Goal: Information Seeking & Learning: Check status

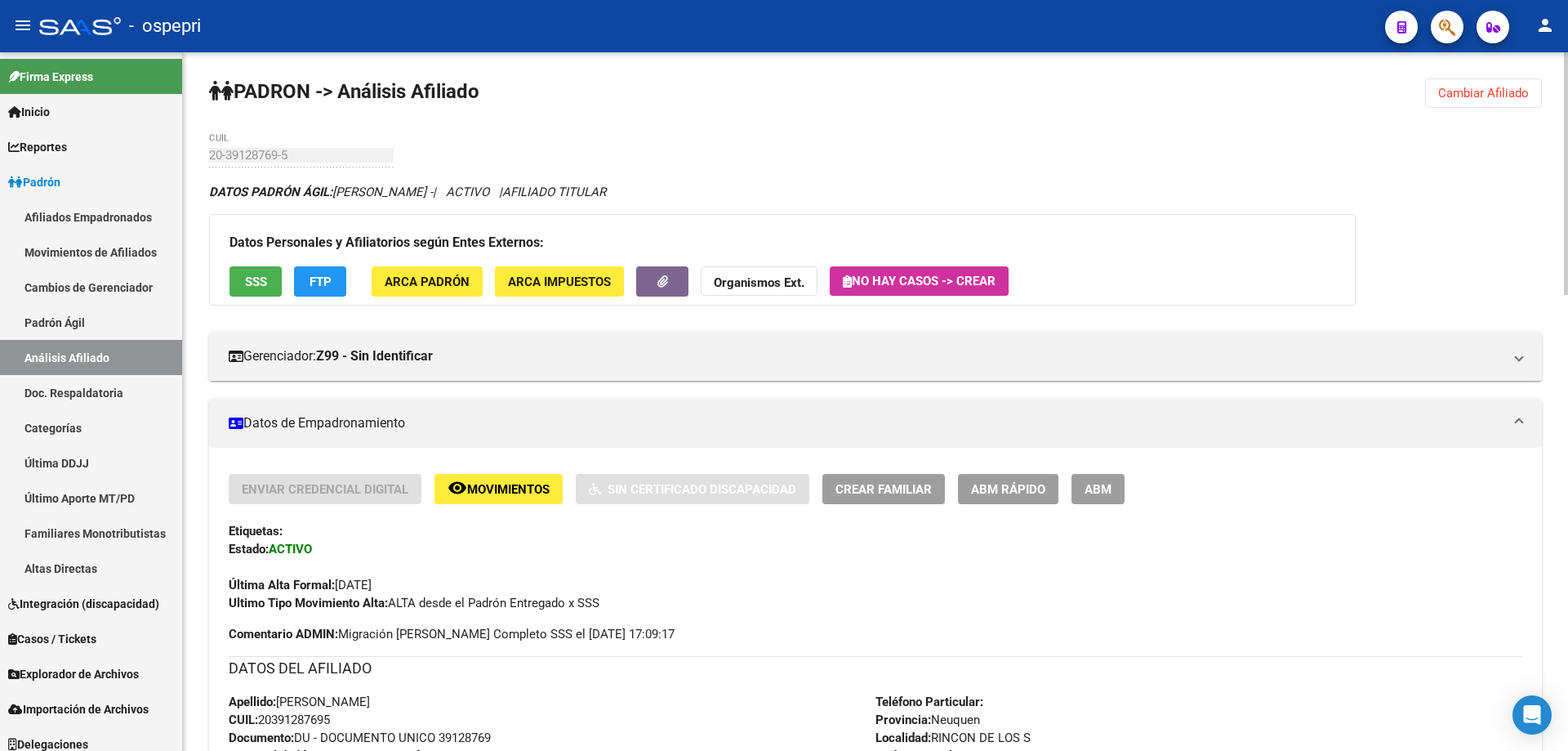
click at [1484, 87] on span "Cambiar Afiliado" at bounding box center [1484, 93] width 90 height 15
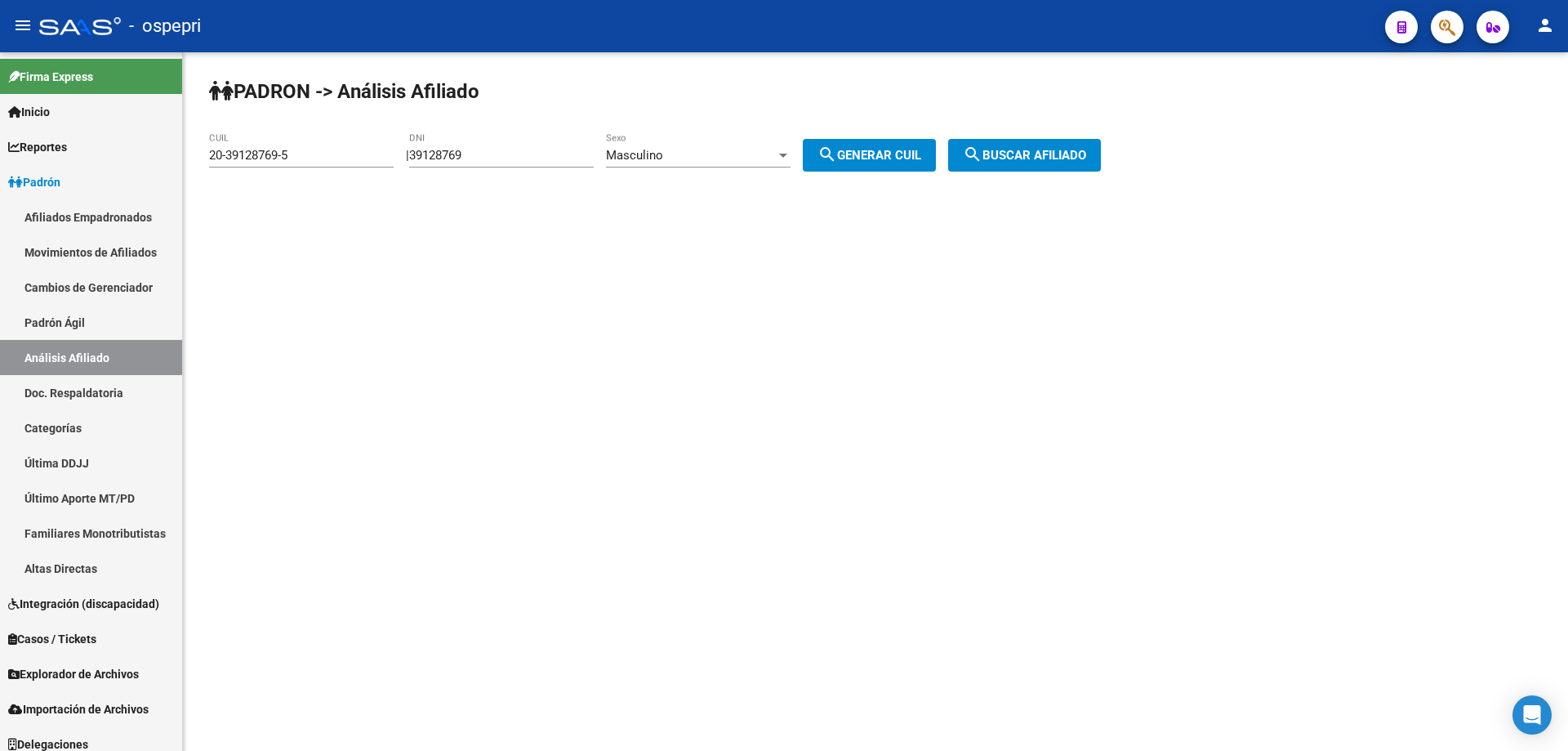
click at [464, 152] on input "39128769" at bounding box center [502, 154] width 184 height 15
paste input "42584275"
type input "42584275"
drag, startPoint x: 892, startPoint y: 161, endPoint x: 1050, endPoint y: 160, distance: 158.0
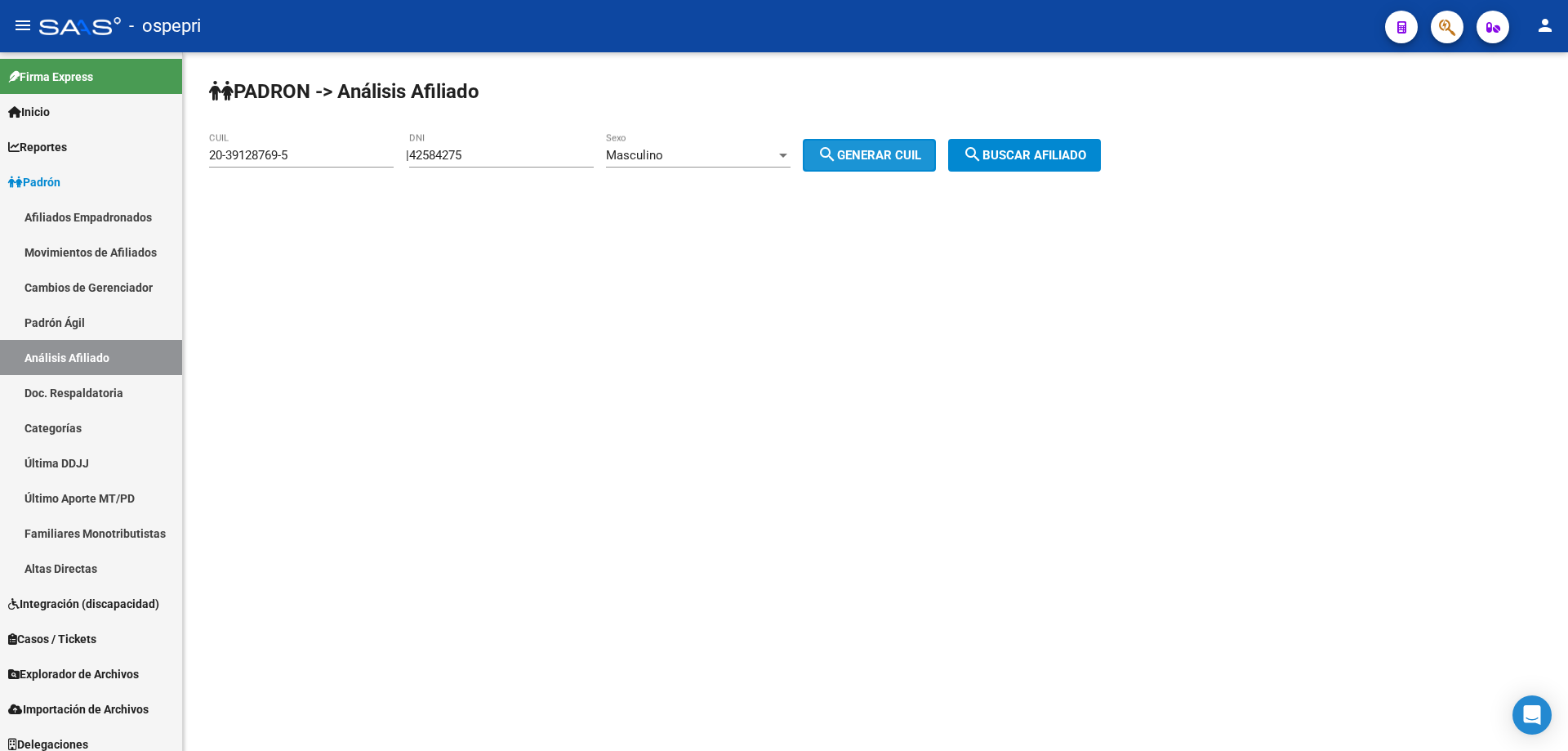
click at [894, 161] on span "search Generar CUIL" at bounding box center [869, 154] width 104 height 15
type input "20-42584275-8"
click at [1075, 157] on span "search Buscar afiliado" at bounding box center [1025, 154] width 124 height 15
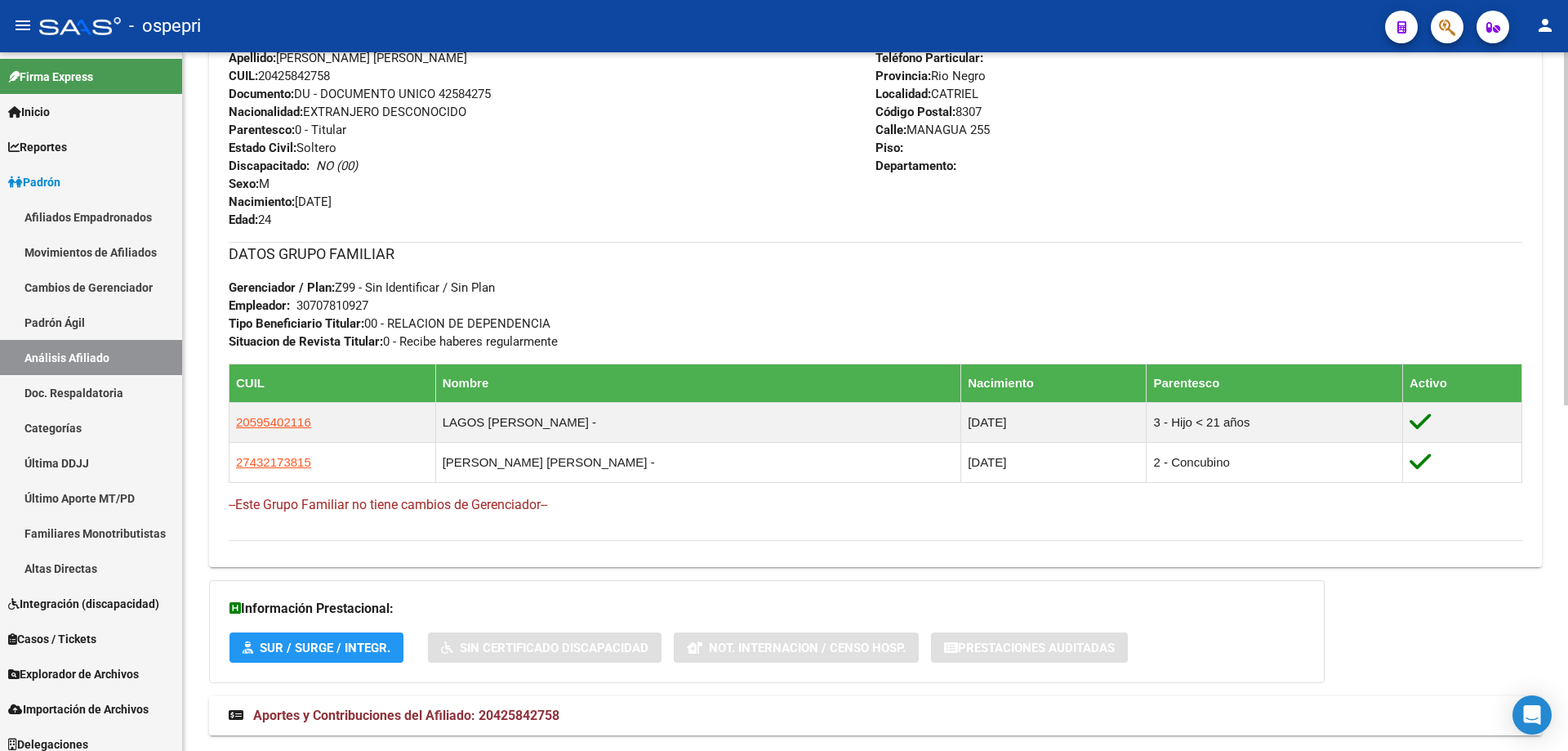
scroll to position [654, 0]
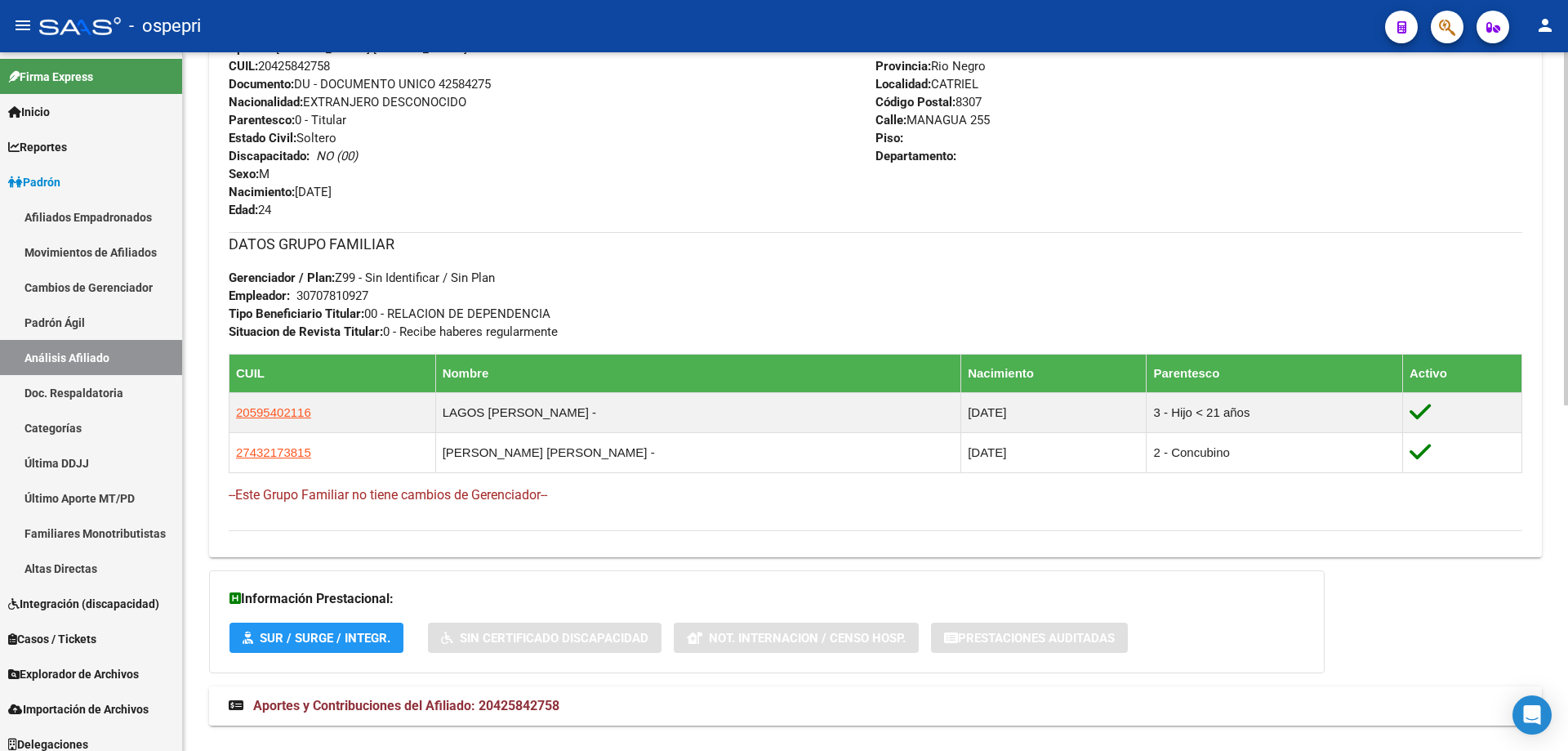
click at [584, 686] on mat-expansion-panel-header "Aportes y Contribuciones del Afiliado: 20425842758" at bounding box center [875, 706] width 1333 height 39
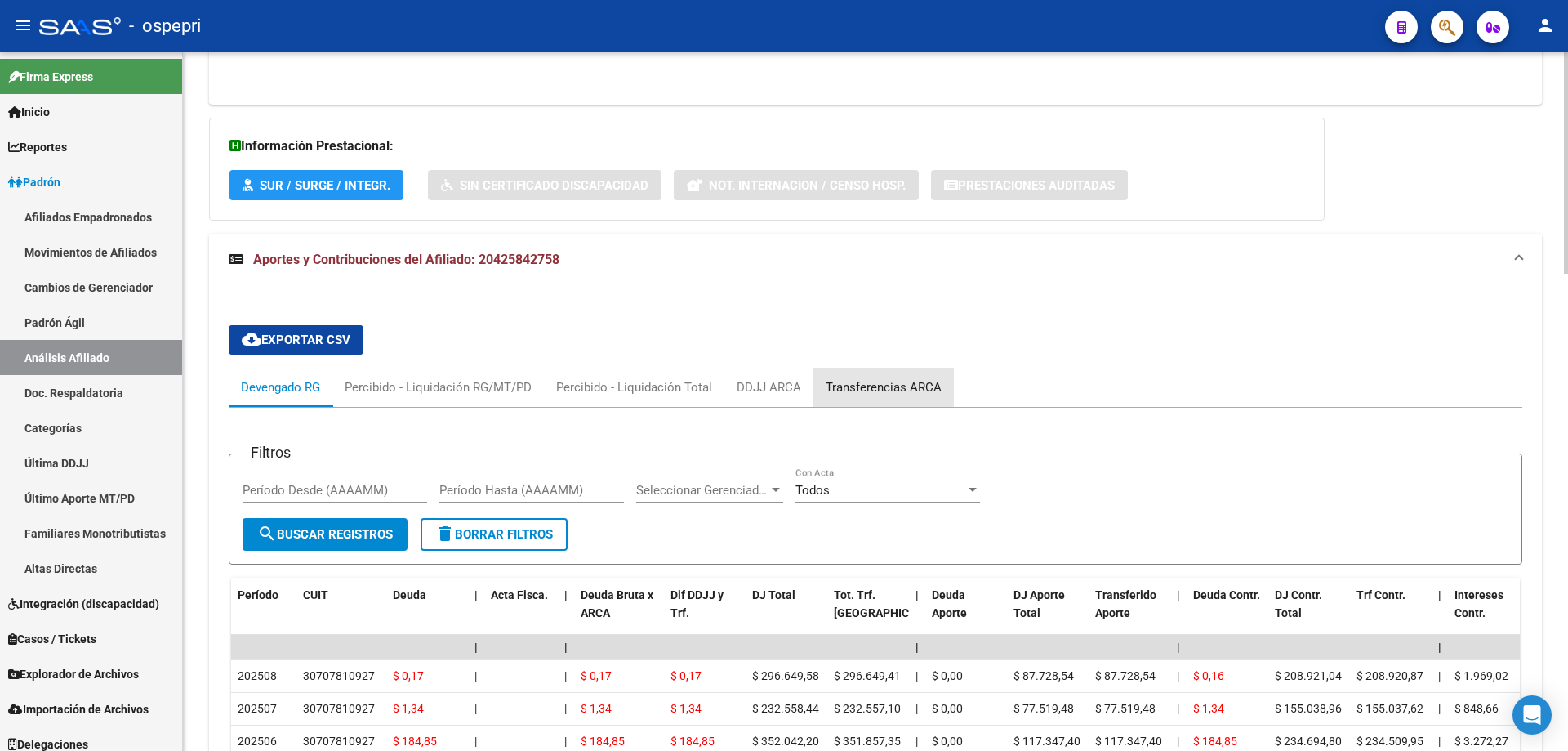
click at [874, 387] on div "Transferencias ARCA" at bounding box center [884, 387] width 116 height 18
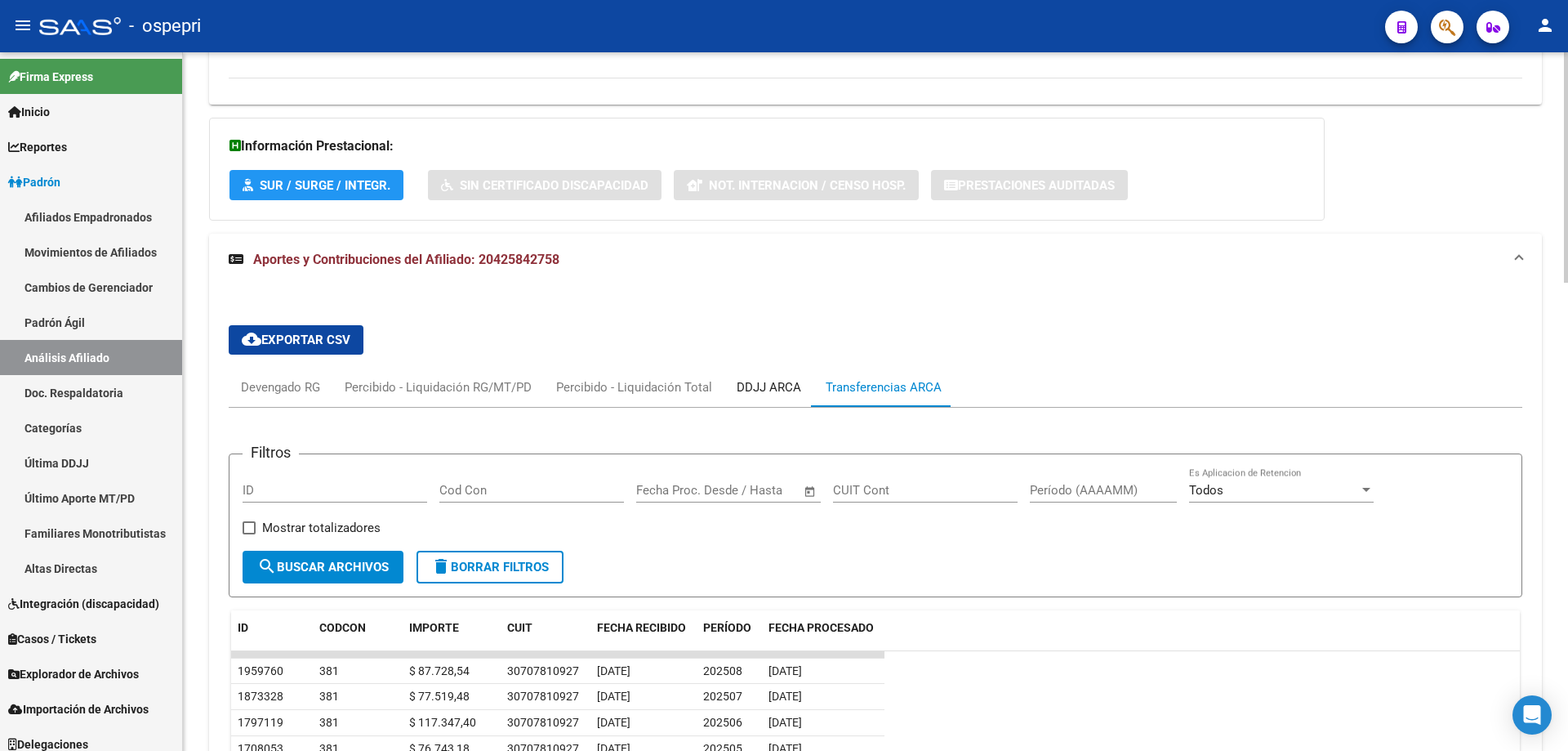
click at [766, 393] on div "DDJJ ARCA" at bounding box center [769, 387] width 65 height 18
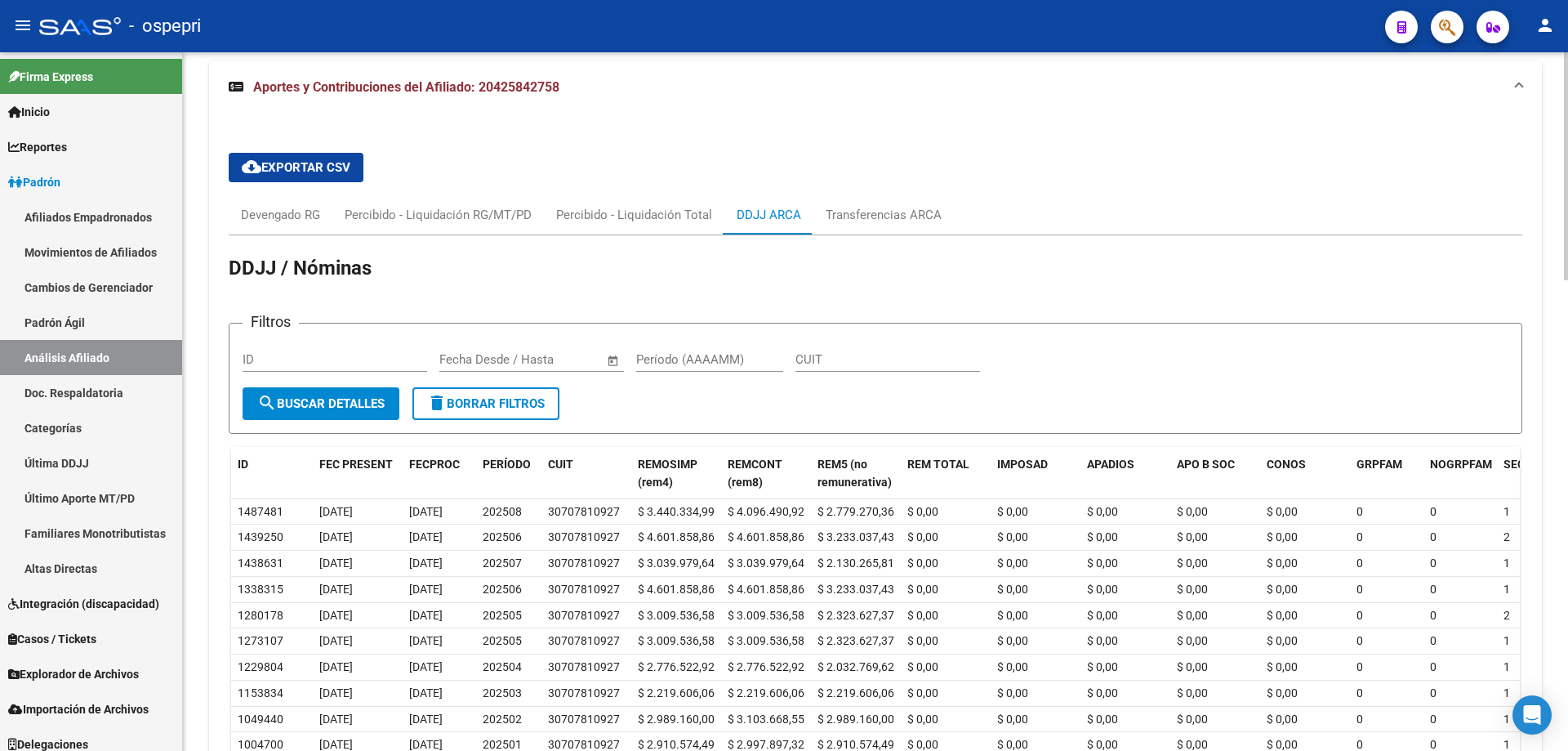
scroll to position [1324, 0]
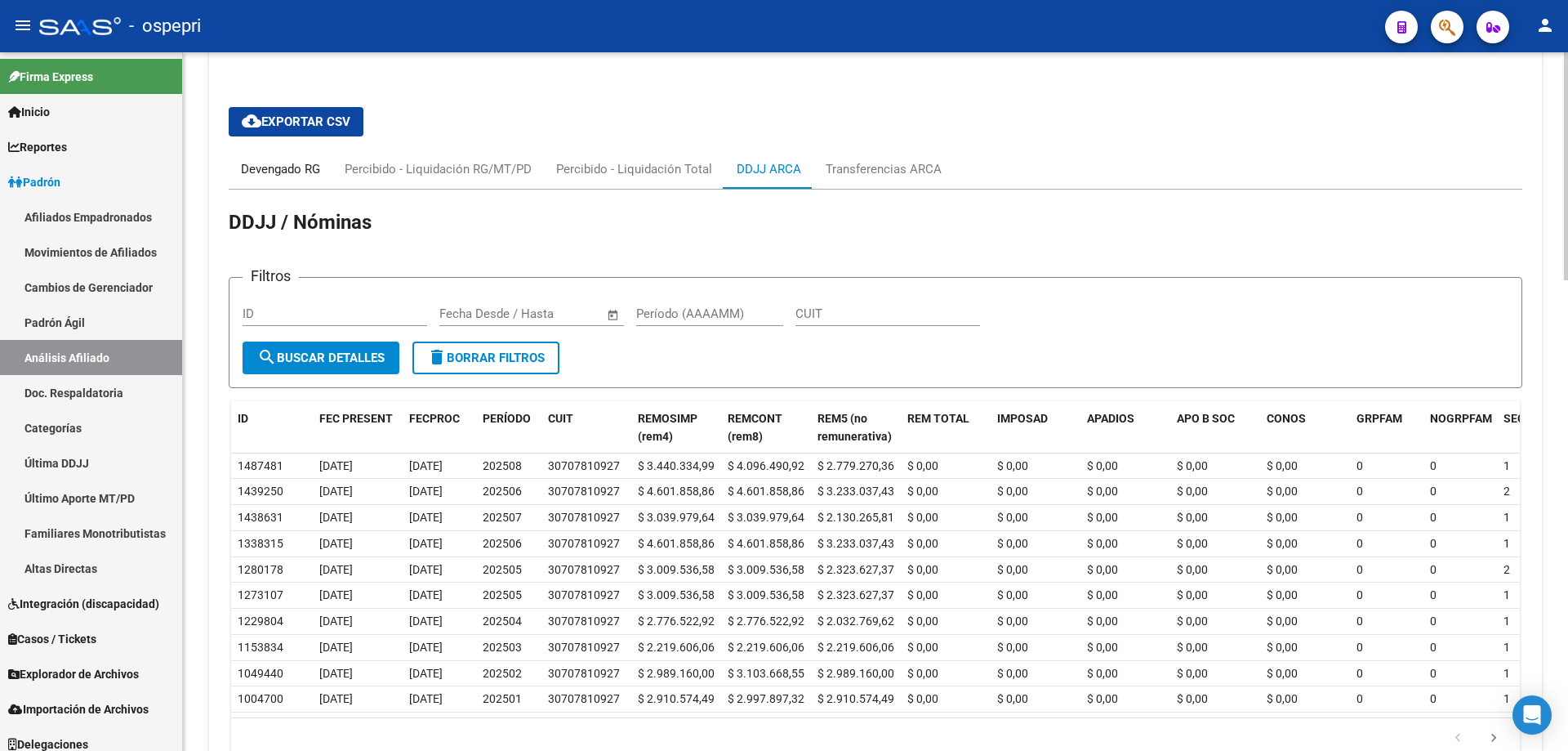
click at [287, 172] on div "Devengado RG" at bounding box center [280, 169] width 79 height 18
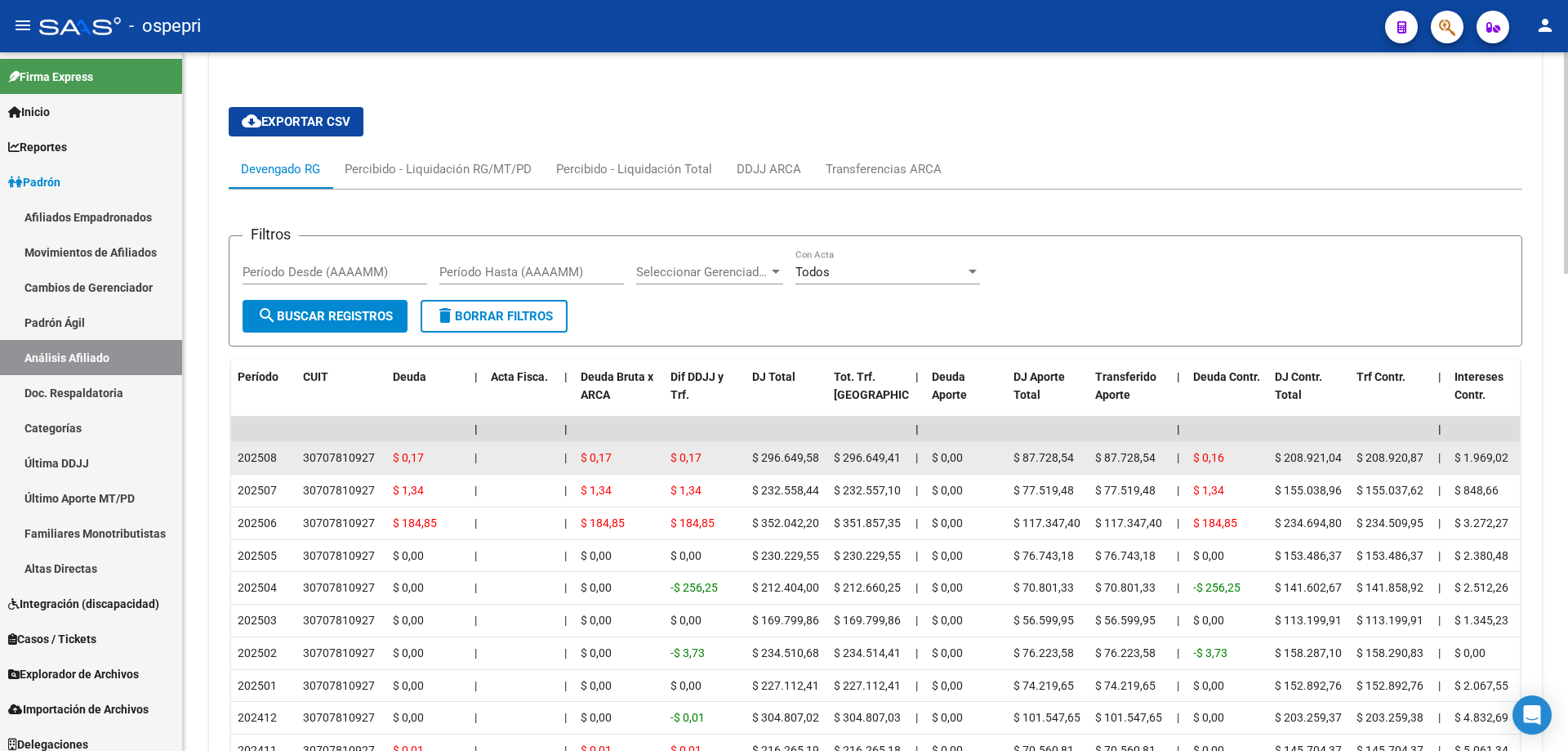
click at [346, 455] on div "30707810927" at bounding box center [339, 458] width 72 height 19
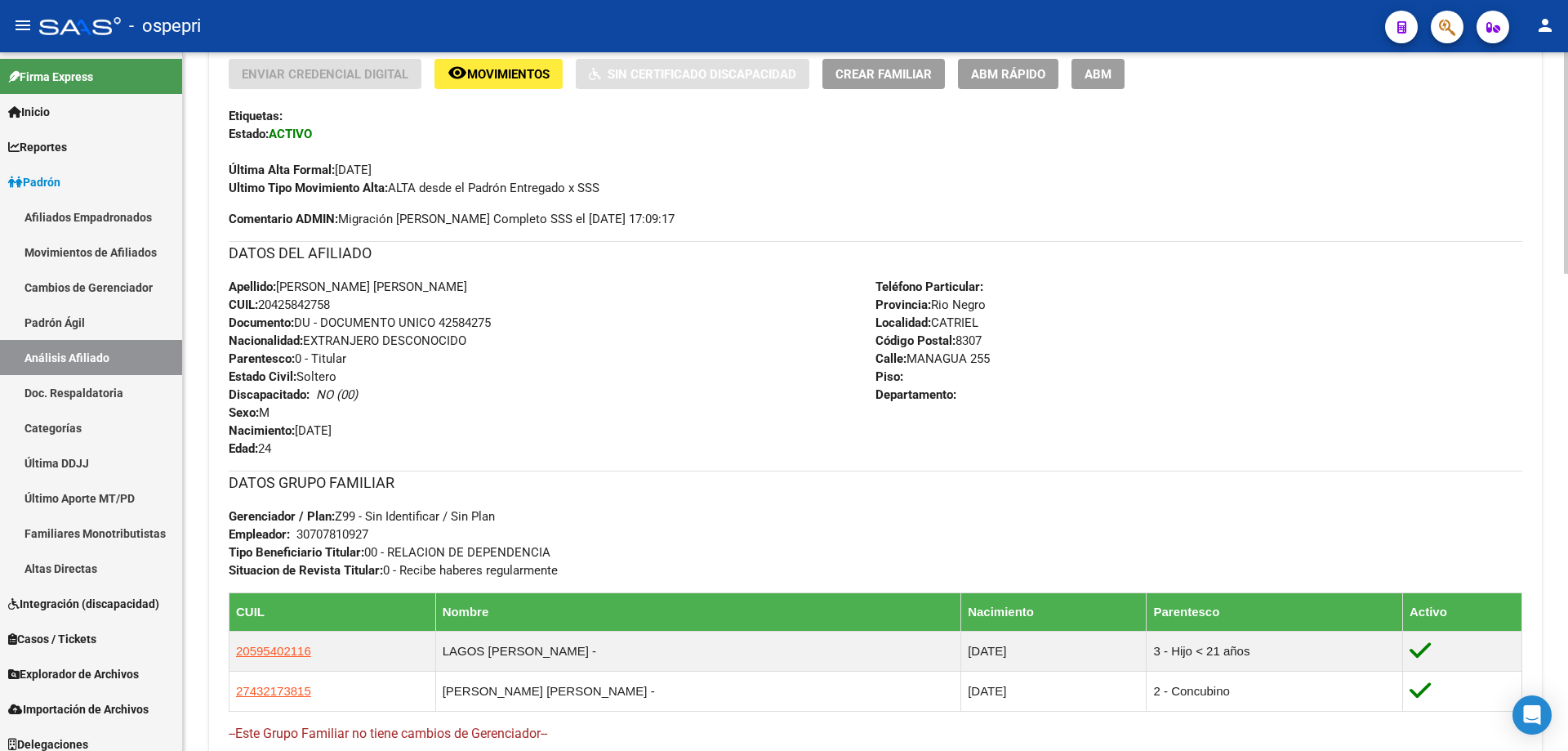
scroll to position [0, 0]
